Goal: Task Accomplishment & Management: Manage account settings

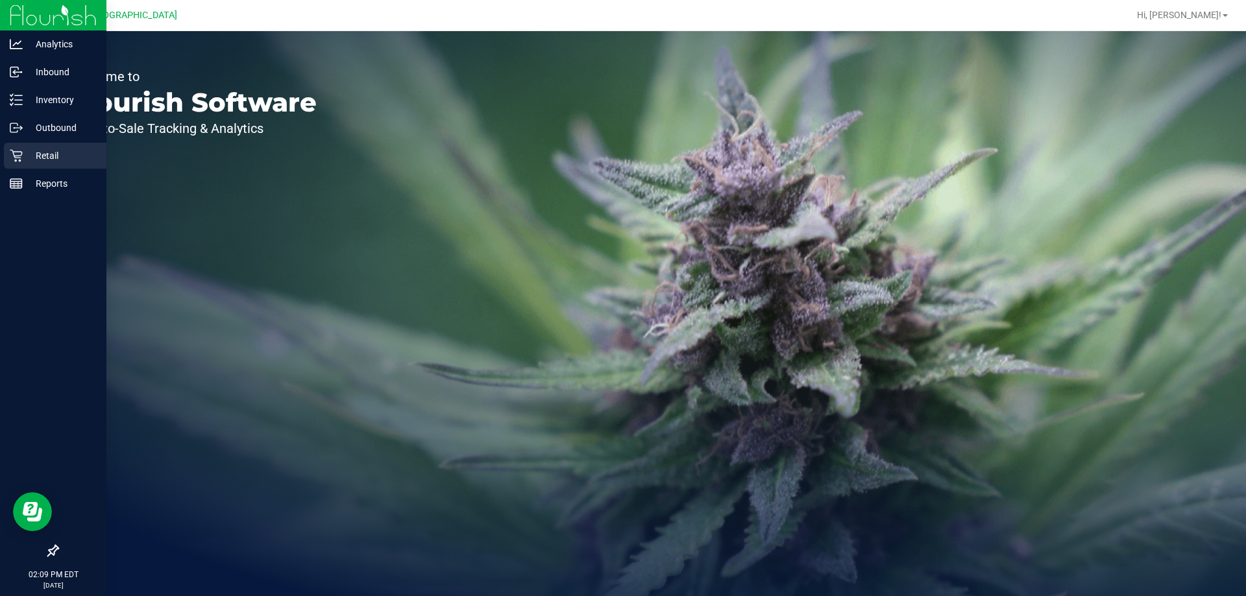
click at [27, 162] on p "Retail" at bounding box center [62, 156] width 78 height 16
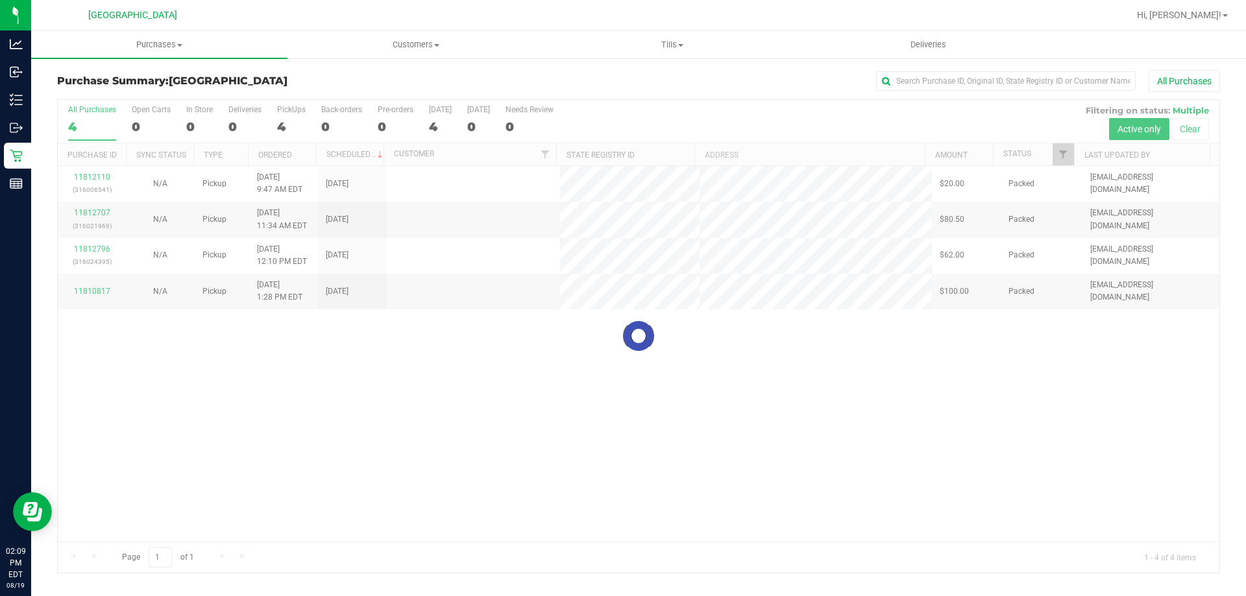
click at [167, 70] on div "Purchase Summary: [GEOGRAPHIC_DATA] All Purchases" at bounding box center [638, 84] width 1163 height 29
click at [165, 51] on uib-tab-heading "Purchases Summary of purchases Fulfillment All purchases" at bounding box center [159, 44] width 256 height 27
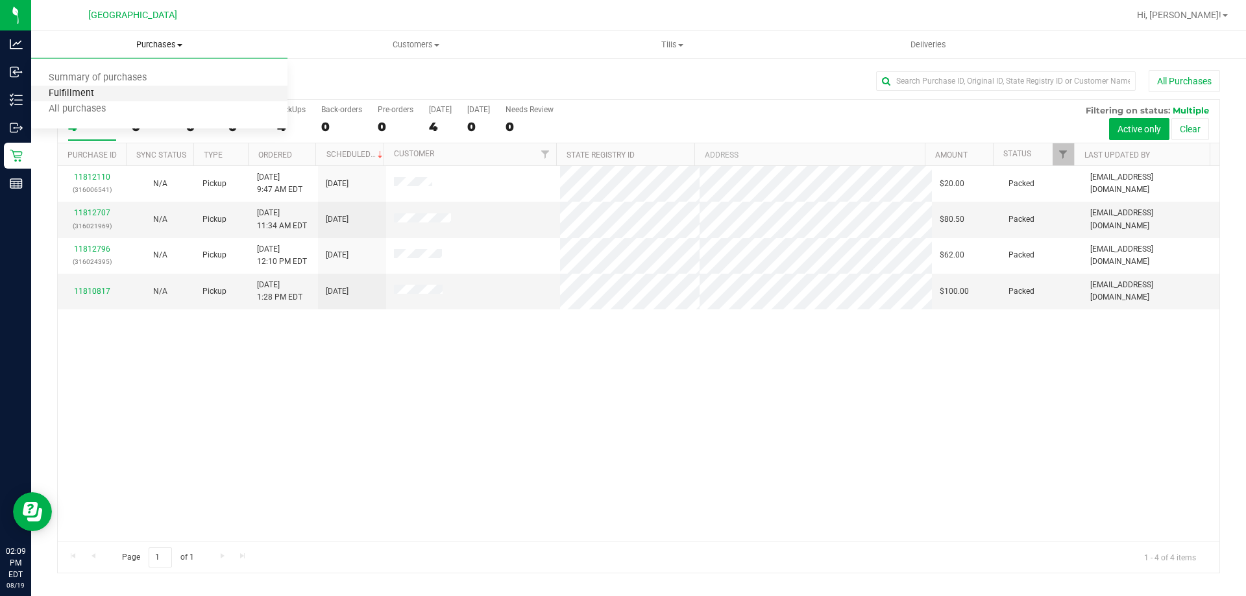
click at [86, 99] on span "Fulfillment" at bounding box center [71, 93] width 80 height 11
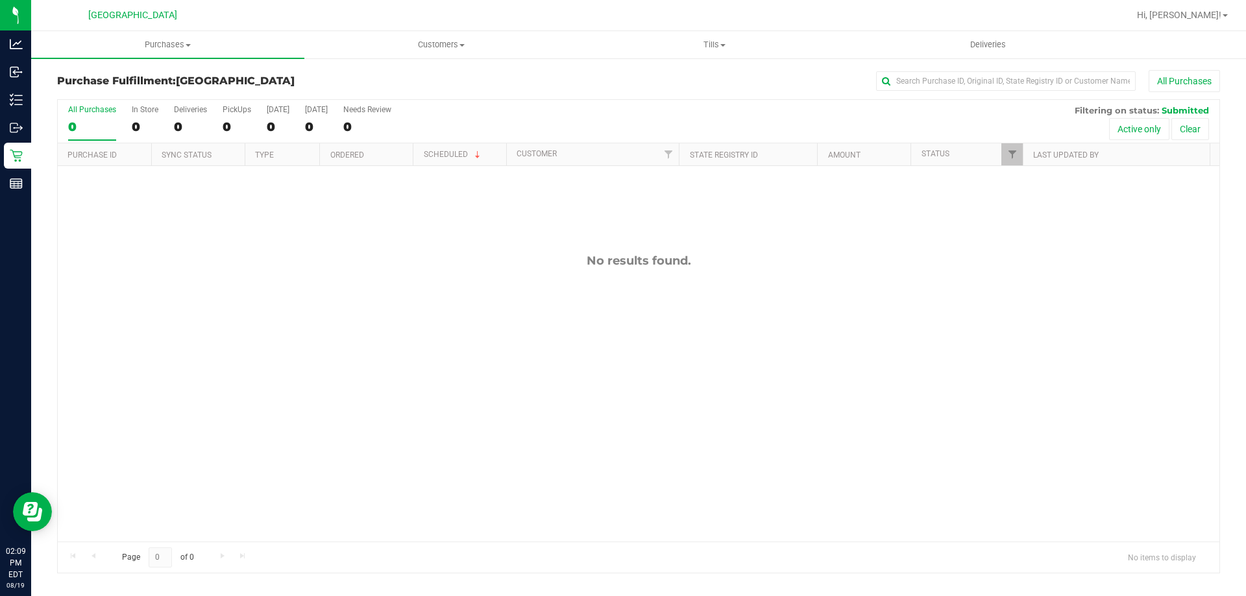
click at [394, 310] on div "No results found." at bounding box center [638, 397] width 1161 height 463
click at [516, 356] on div "11813702 (316051700) N/A Pickup [DATE] 2:10 PM EDT 8/19/2025 $140.00 Submitted …" at bounding box center [638, 354] width 1161 height 376
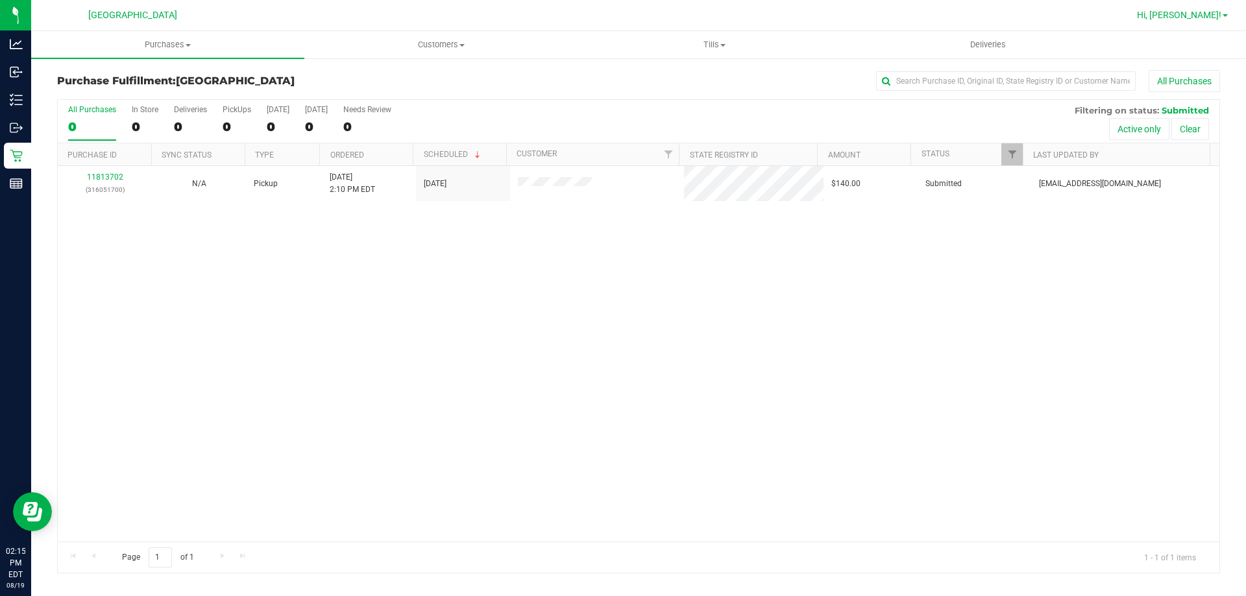
click at [1209, 19] on span "Hi, [PERSON_NAME]!" at bounding box center [1179, 15] width 84 height 10
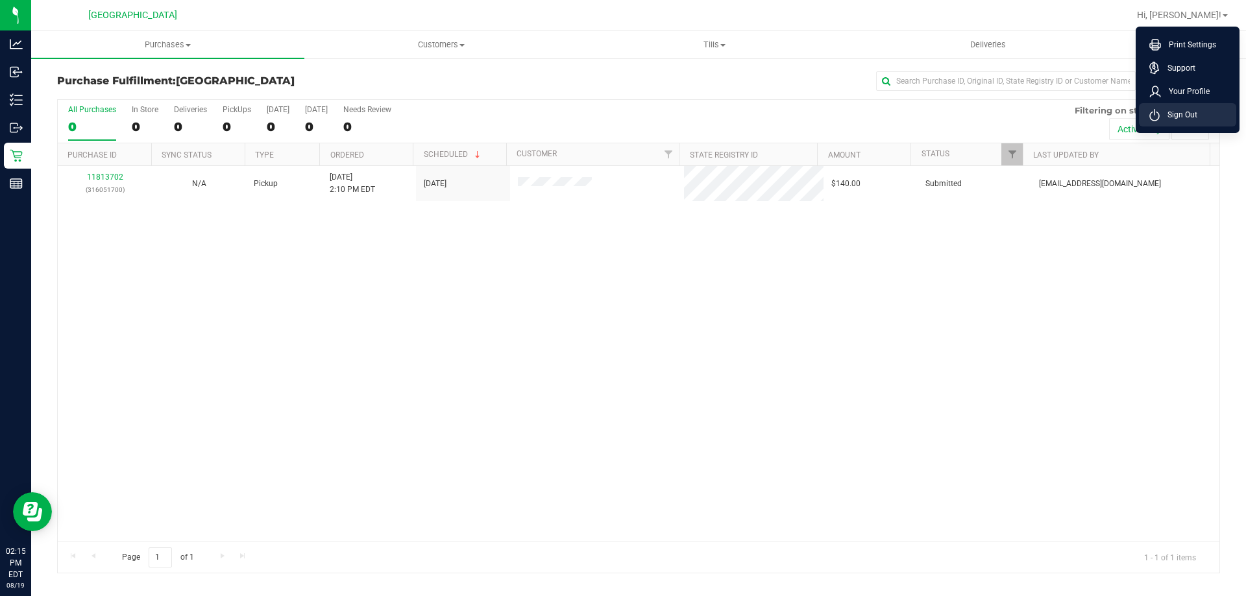
click at [1187, 118] on span "Sign Out" at bounding box center [1178, 114] width 38 height 13
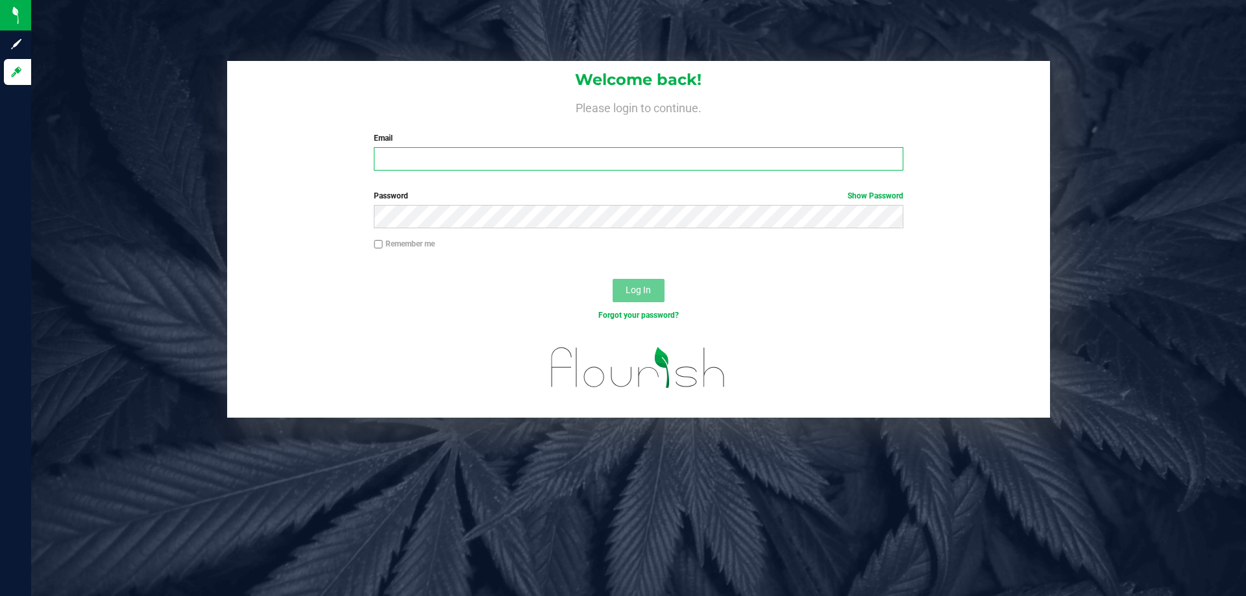
click at [719, 156] on input "Email" at bounding box center [638, 158] width 529 height 23
type input "[EMAIL_ADDRESS][DOMAIN_NAME]"
click at [612, 279] on button "Log In" at bounding box center [638, 290] width 52 height 23
